Goal: Task Accomplishment & Management: Use online tool/utility

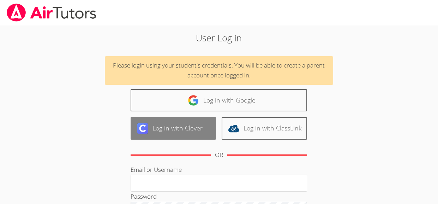
click at [166, 128] on link "Log in with Clever" at bounding box center [173, 128] width 85 height 22
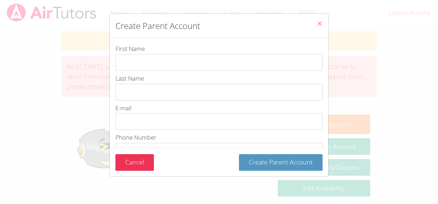
click at [319, 23] on icon "Close" at bounding box center [320, 23] width 6 height 6
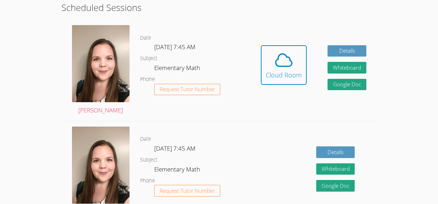
scroll to position [200, 0]
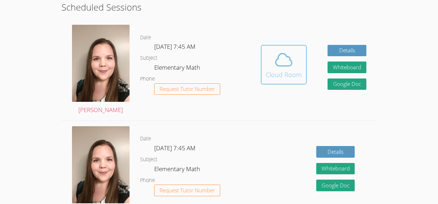
click at [272, 54] on span at bounding box center [284, 60] width 36 height 20
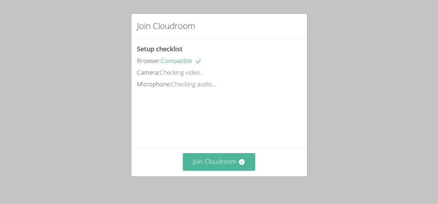
click at [209, 159] on button "Join Cloudroom" at bounding box center [219, 161] width 72 height 17
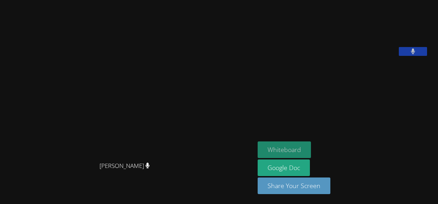
click at [258, 149] on button "Whiteboard" at bounding box center [284, 149] width 53 height 17
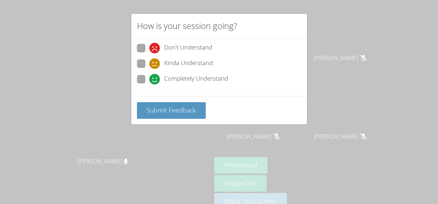
click at [149, 84] on span at bounding box center [149, 84] width 0 height 0
click at [149, 79] on input "Completely Understand" at bounding box center [152, 78] width 6 height 6
radio input "true"
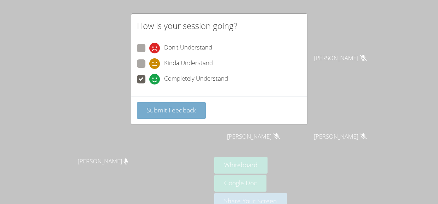
click at [166, 114] on span "Submit Feedback" at bounding box center [170, 110] width 49 height 8
